Goal: Information Seeking & Learning: Learn about a topic

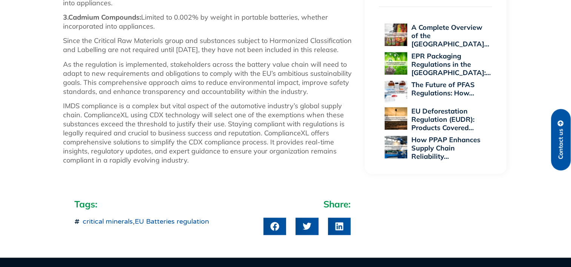
scroll to position [740, 0]
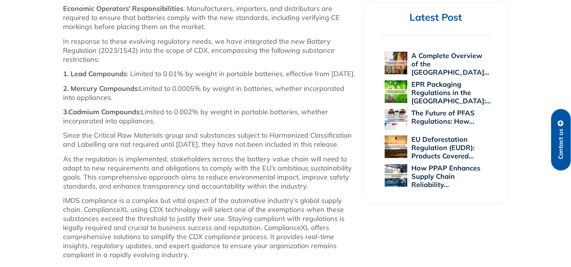
scroll to position [634, 0]
drag, startPoint x: 64, startPoint y: 86, endPoint x: 153, endPoint y: 139, distance: 103.6
click at [153, 139] on div "The EU Battery Regulation (2023/1542) has been introduced in multiple phases, w…" at bounding box center [210, 14] width 294 height 502
click at [83, 79] on p "1. Lead Compounds : Limited to 0.01% by weight in portable batteries, effective…" at bounding box center [210, 74] width 294 height 9
drag, startPoint x: 65, startPoint y: 83, endPoint x: 159, endPoint y: 139, distance: 109.8
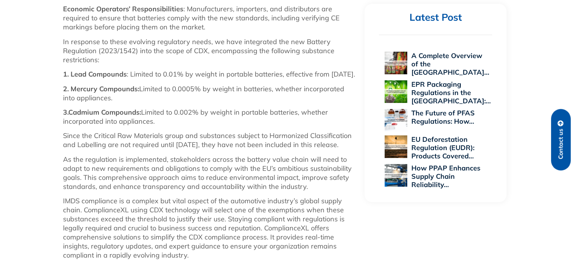
click at [159, 139] on div "The EU Battery Regulation (2023/1542) has been introduced in multiple phases, w…" at bounding box center [210, 14] width 294 height 502
copy div "1. Lead Compounds : Limited to 0.01% by weight in portable batteries, effective…"
